Goal: Task Accomplishment & Management: Use online tool/utility

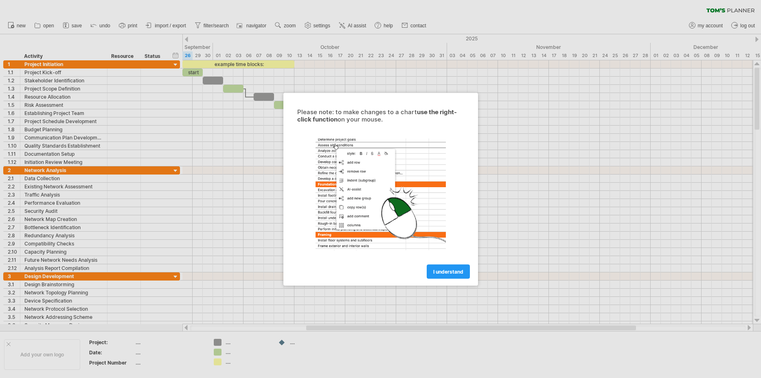
click at [215, 120] on div at bounding box center [380, 189] width 761 height 378
click at [438, 268] on span "I understand" at bounding box center [448, 271] width 30 height 6
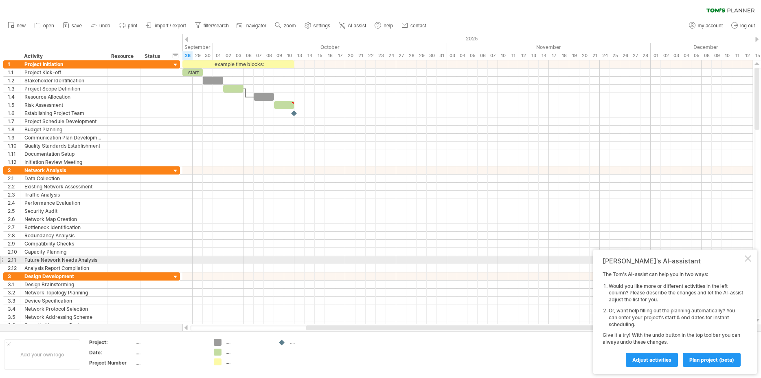
click at [752, 259] on div "[PERSON_NAME]'s AI-assistant The [PERSON_NAME]'s AI-assist can help you in two …" at bounding box center [675, 311] width 164 height 124
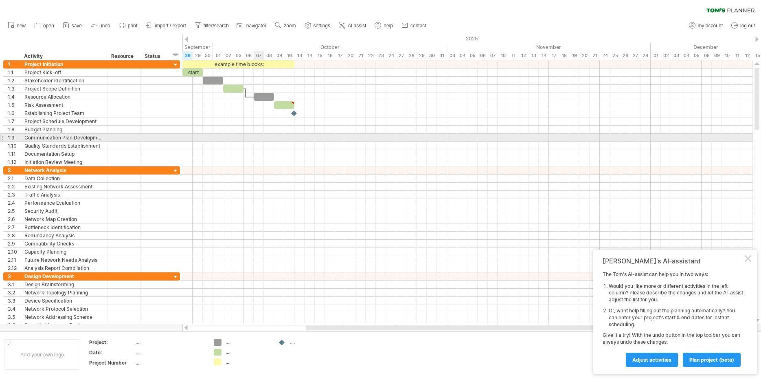
click at [262, 134] on div at bounding box center [467, 138] width 571 height 8
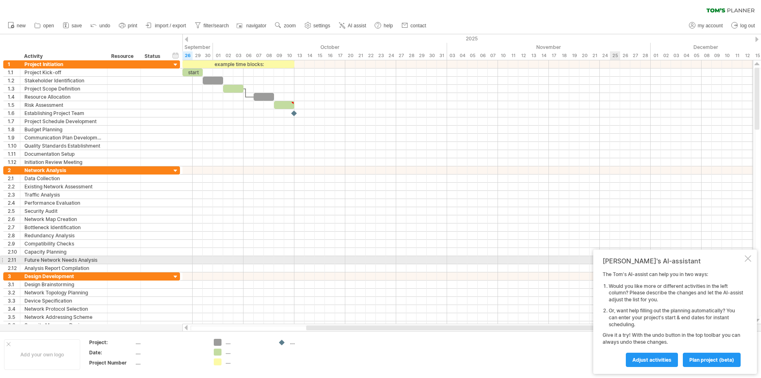
click at [752, 257] on div "[PERSON_NAME]'s AI-assistant The [PERSON_NAME]'s AI-assist can help you in two …" at bounding box center [675, 311] width 164 height 124
click at [749, 257] on div at bounding box center [748, 258] width 7 height 7
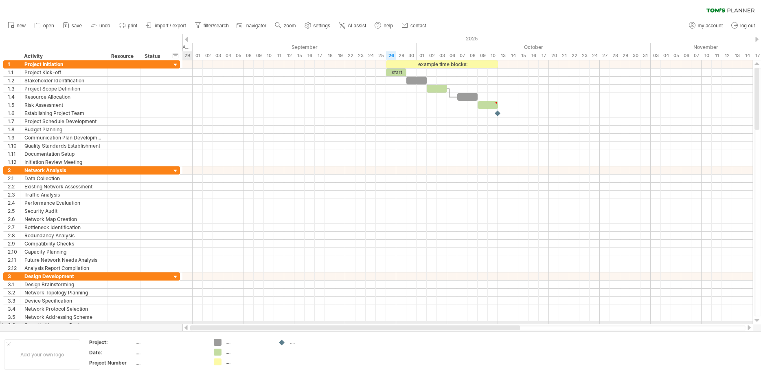
drag, startPoint x: 353, startPoint y: 326, endPoint x: 201, endPoint y: 321, distance: 152.0
click at [202, 322] on div "Trying to reach [DOMAIN_NAME] Connected again... 0% clear filter new 1" at bounding box center [380, 189] width 761 height 378
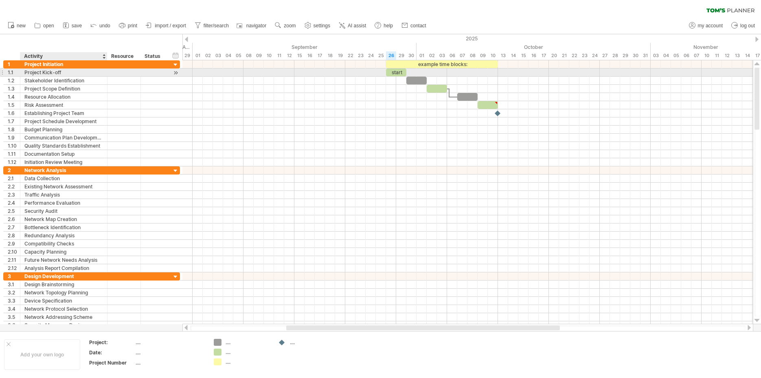
click at [111, 74] on div at bounding box center [124, 72] width 33 height 8
click at [71, 71] on div "Project Kick-off" at bounding box center [63, 72] width 79 height 8
click at [74, 80] on div "Stakeholder Identification" at bounding box center [63, 81] width 79 height 8
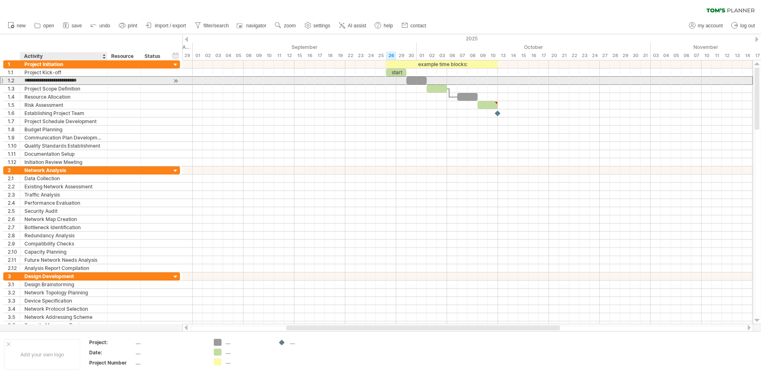
click at [74, 80] on input "**********" at bounding box center [63, 81] width 79 height 8
click at [165, 75] on div at bounding box center [166, 72] width 4 height 8
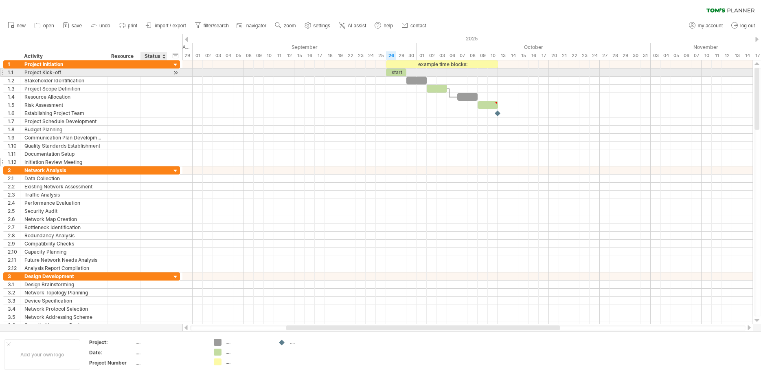
click at [411, 158] on div at bounding box center [467, 162] width 571 height 8
click at [66, 150] on div "Documentation Setup" at bounding box center [63, 154] width 79 height 8
click at [64, 158] on div "Initiation Review Meeting" at bounding box center [63, 162] width 79 height 8
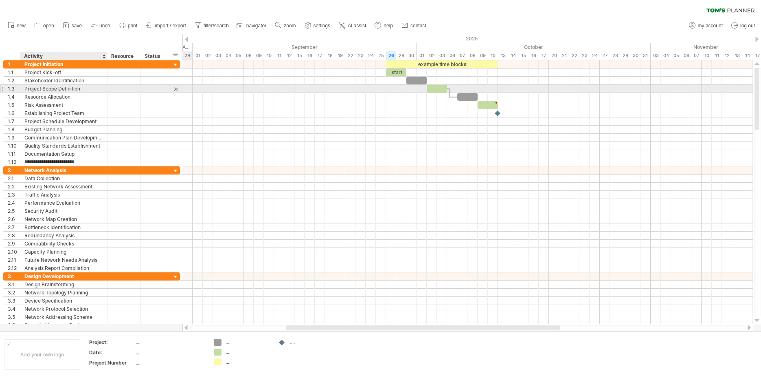
click at [74, 85] on div "Project Scope Definition" at bounding box center [63, 89] width 79 height 8
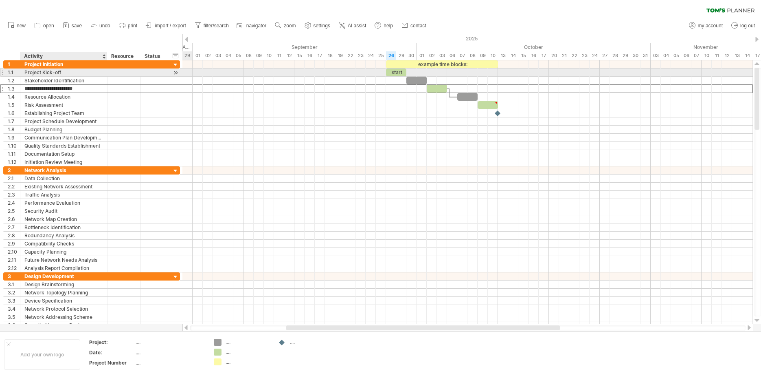
click at [68, 72] on div "Project Kick-off" at bounding box center [63, 72] width 79 height 8
click at [400, 72] on div "start" at bounding box center [396, 72] width 20 height 8
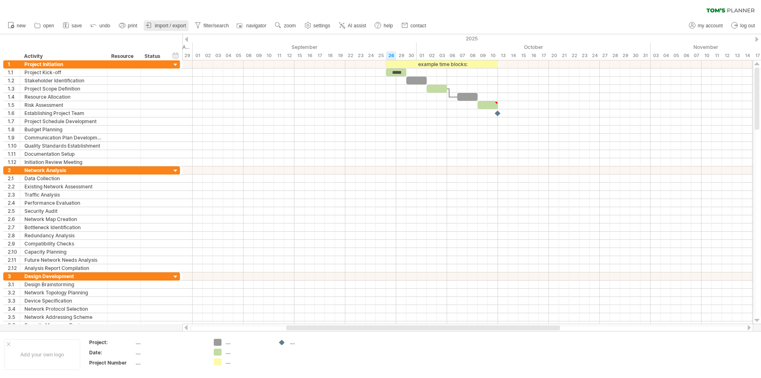
click at [169, 25] on span "import / export" at bounding box center [170, 26] width 31 height 6
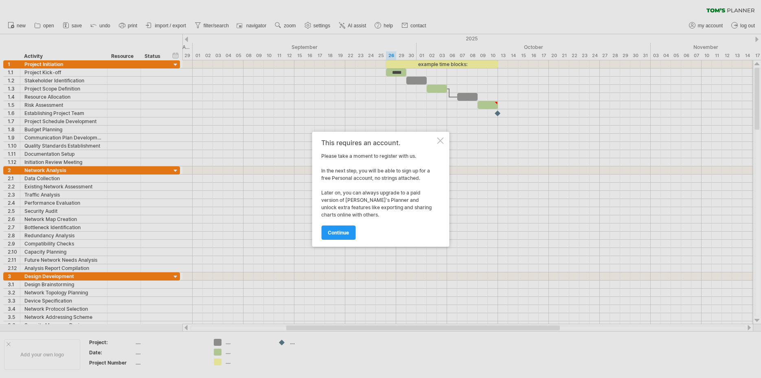
click at [442, 141] on div at bounding box center [440, 140] width 7 height 7
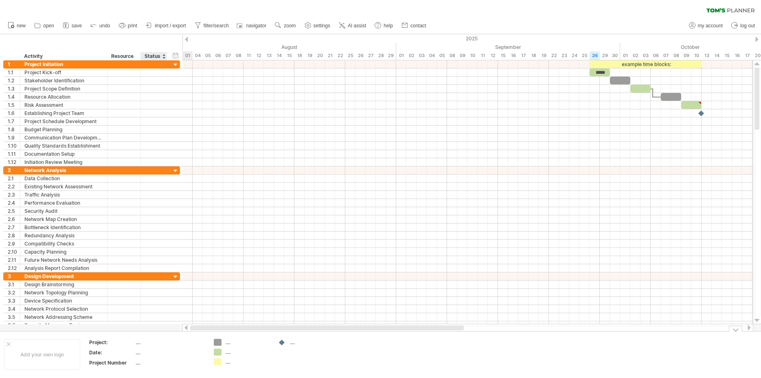
drag, startPoint x: 314, startPoint y: 328, endPoint x: 160, endPoint y: 332, distance: 153.6
click at [160, 332] on div "Trying to reach [DOMAIN_NAME] Connected again... 0% clear filter new 1" at bounding box center [380, 189] width 761 height 378
click at [137, 343] on div "...." at bounding box center [170, 341] width 68 height 7
click at [137, 343] on input "text" at bounding box center [168, 341] width 65 height 7
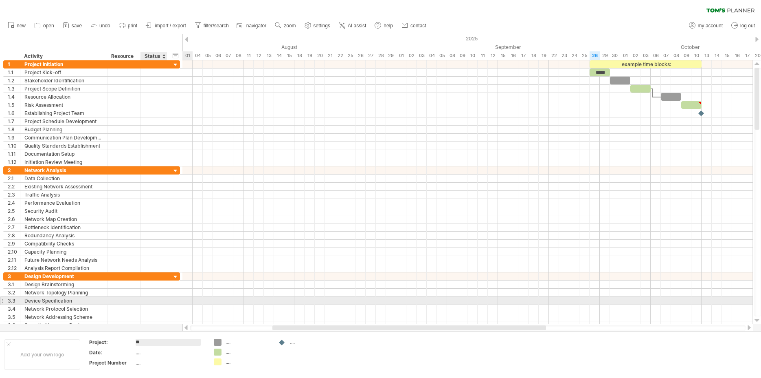
type input "***"
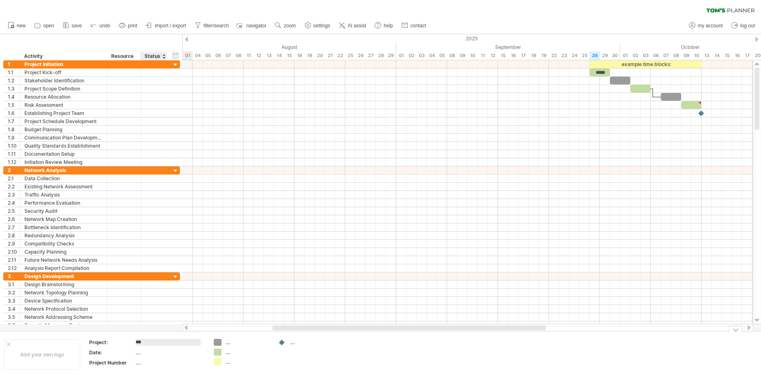
click at [148, 352] on div "...." at bounding box center [170, 352] width 68 height 7
click at [40, 353] on div "Add your own logo" at bounding box center [42, 354] width 76 height 31
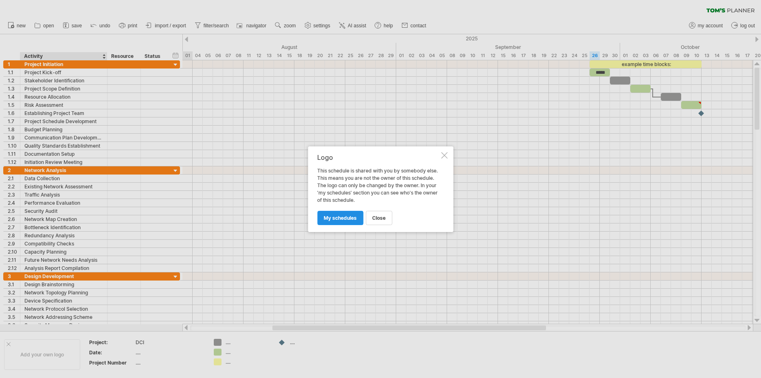
click at [352, 213] on link "my schedules" at bounding box center [340, 218] width 46 height 14
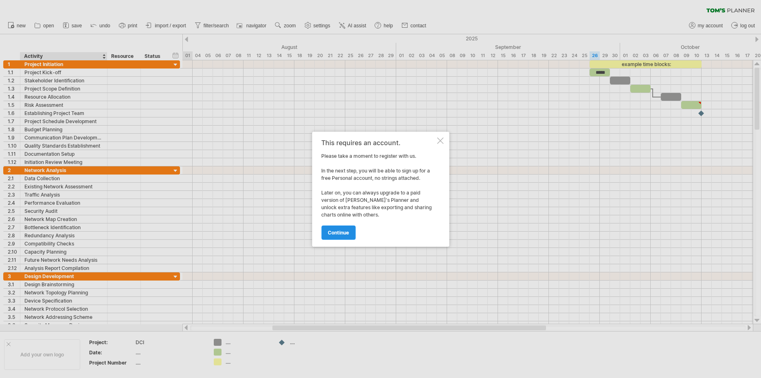
click at [343, 233] on span "continue" at bounding box center [338, 232] width 21 height 6
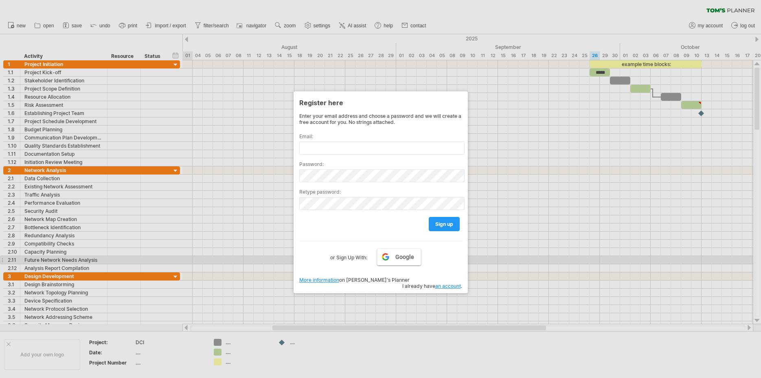
click at [402, 257] on span "Google" at bounding box center [405, 256] width 19 height 7
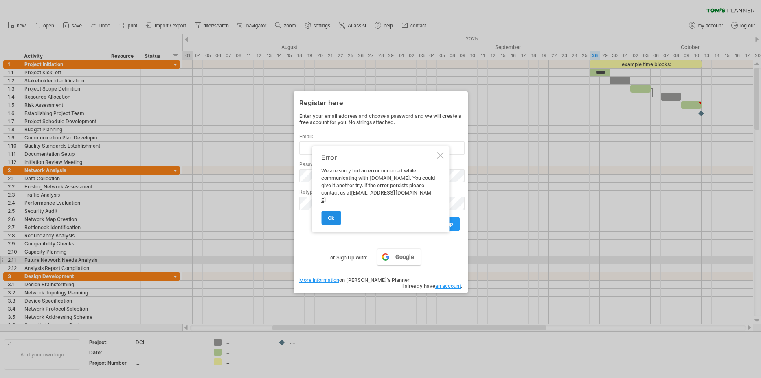
click at [328, 212] on link "ok" at bounding box center [331, 218] width 20 height 14
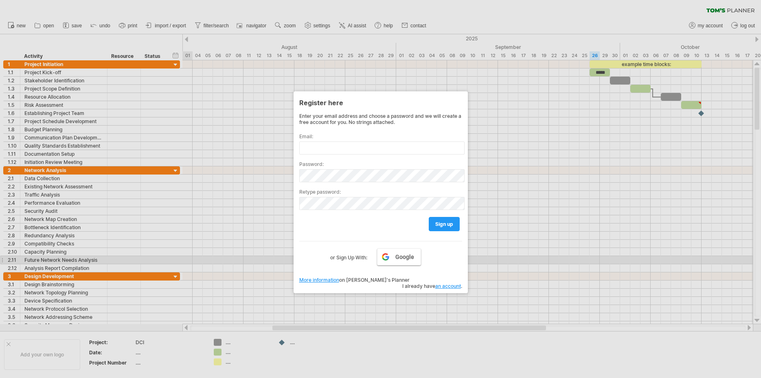
click at [399, 261] on link "Google" at bounding box center [399, 256] width 44 height 17
click at [393, 256] on link "Google" at bounding box center [399, 256] width 44 height 17
click at [448, 283] on link "an account" at bounding box center [448, 286] width 26 height 6
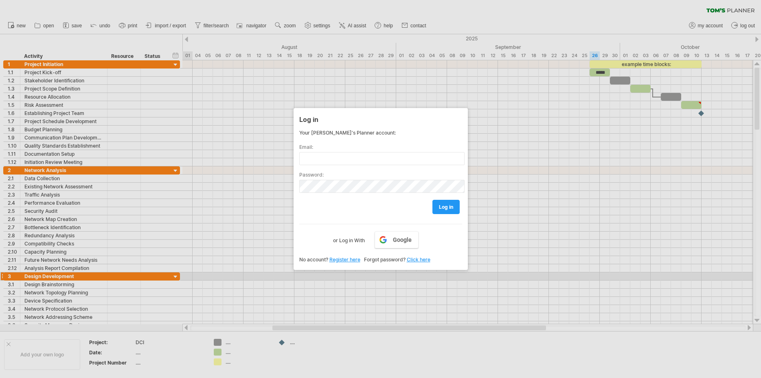
click at [356, 261] on link "Register here" at bounding box center [345, 259] width 31 height 6
